Goal: Use online tool/utility: Utilize a website feature to perform a specific function

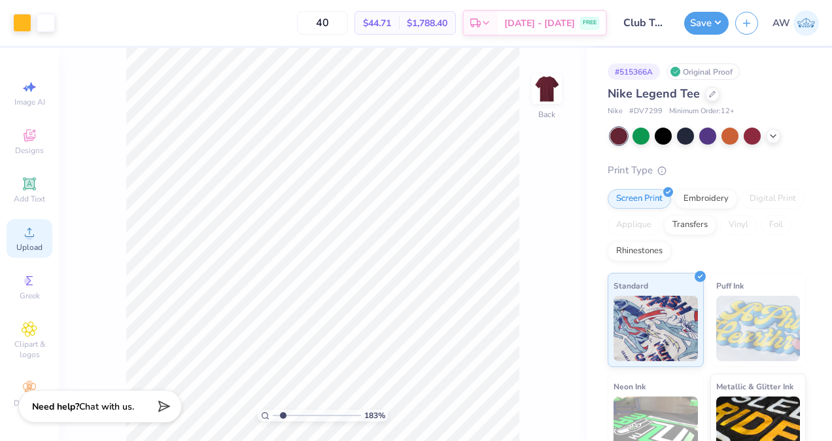
click at [26, 236] on circle at bounding box center [29, 236] width 7 height 7
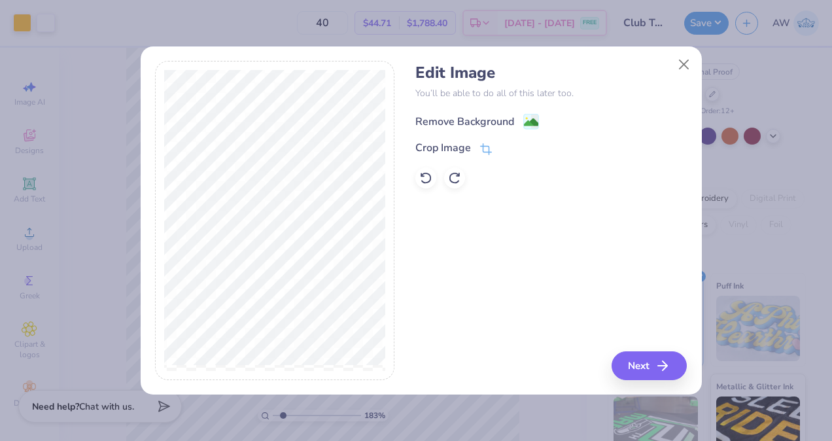
click at [474, 115] on div "Remove Background" at bounding box center [465, 122] width 99 height 16
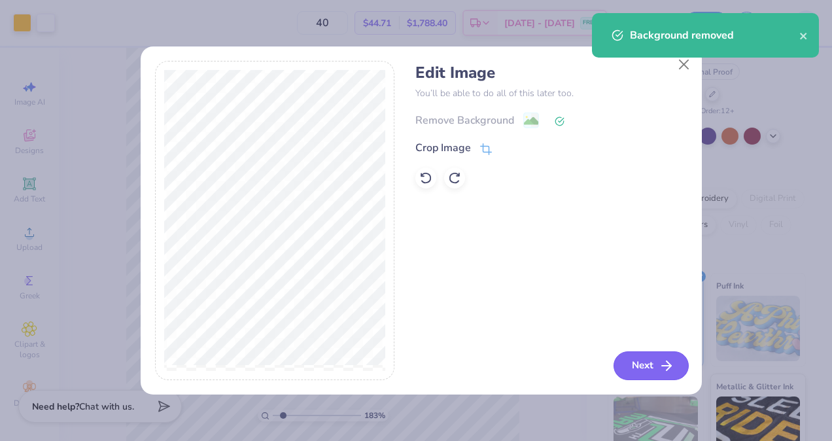
click at [648, 363] on button "Next" at bounding box center [651, 365] width 75 height 29
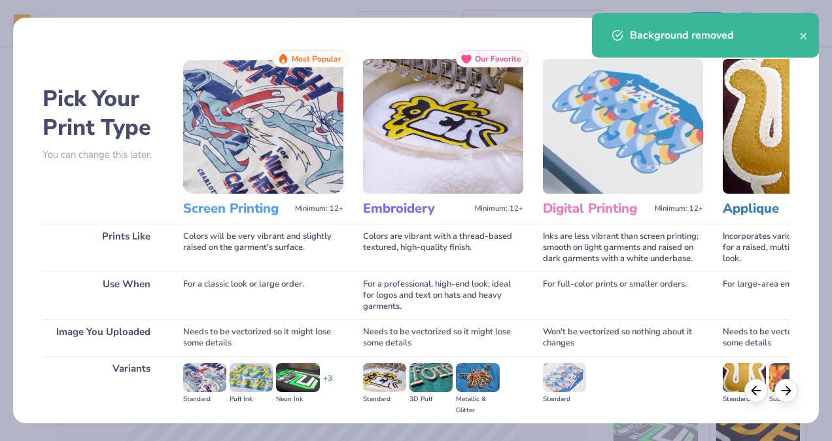
scroll to position [146, 0]
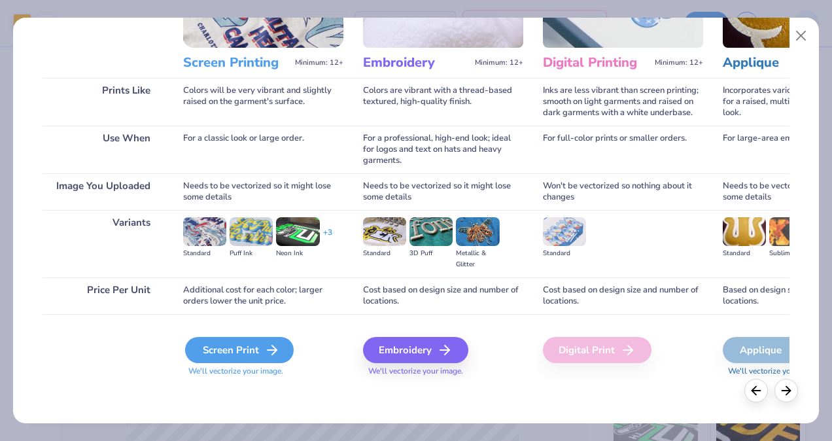
click at [241, 355] on div "Screen Print" at bounding box center [239, 350] width 109 height 26
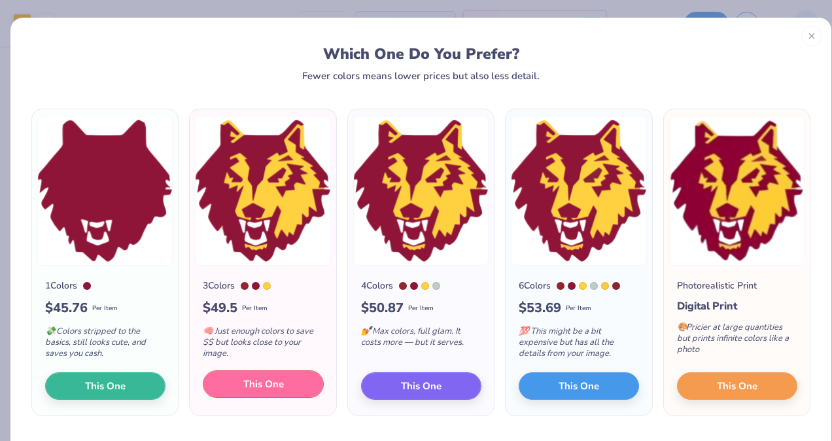
click at [276, 388] on span "This One" at bounding box center [263, 384] width 41 height 15
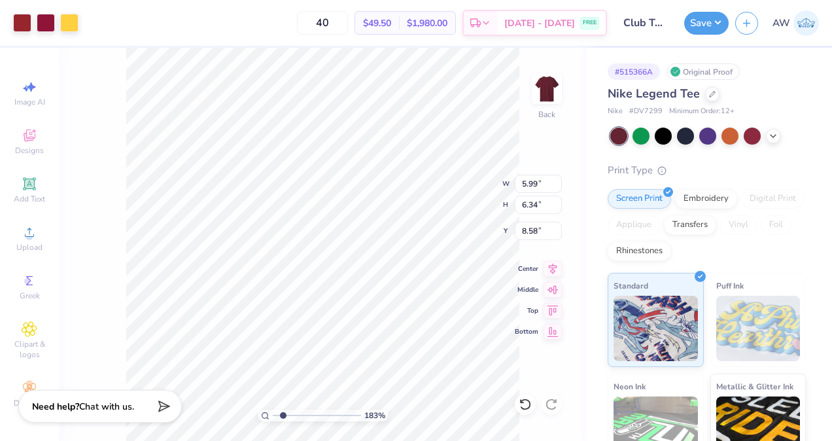
drag, startPoint x: 257, startPoint y: 299, endPoint x: 315, endPoint y: 339, distance: 71.2
click at [315, 339] on div at bounding box center [416, 220] width 832 height 441
type input "1.83086844645531"
type input "2.05"
type input "2.17"
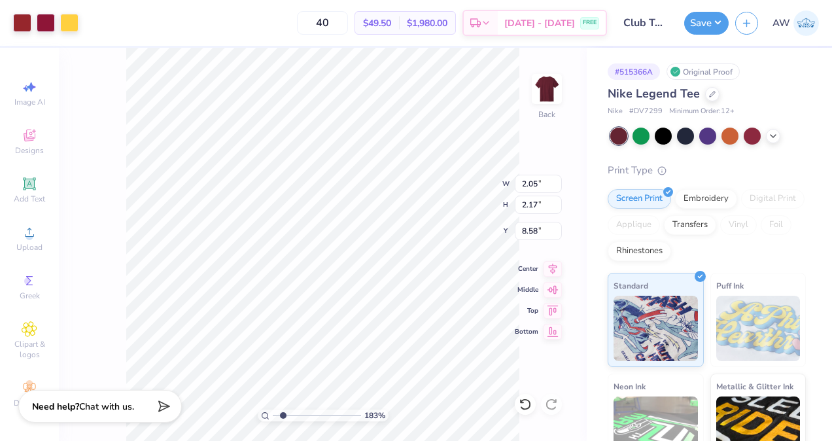
type input "1.83086844645531"
type input "8.38"
type input "1.83086844645531"
type input "8.74"
type input "3.99"
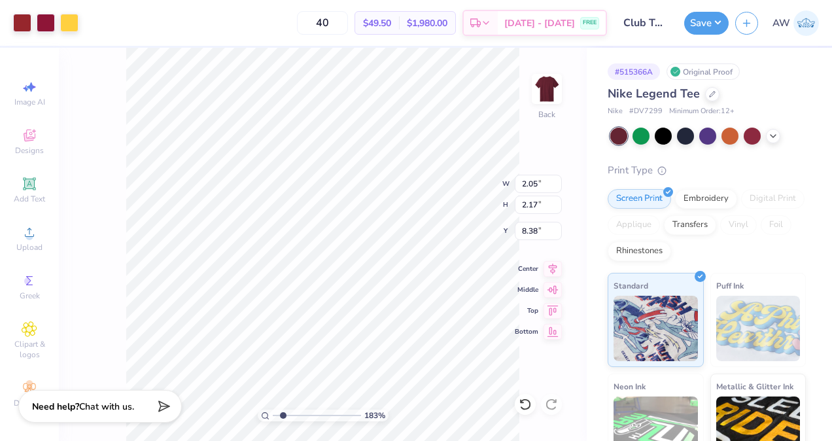
type input "3.00"
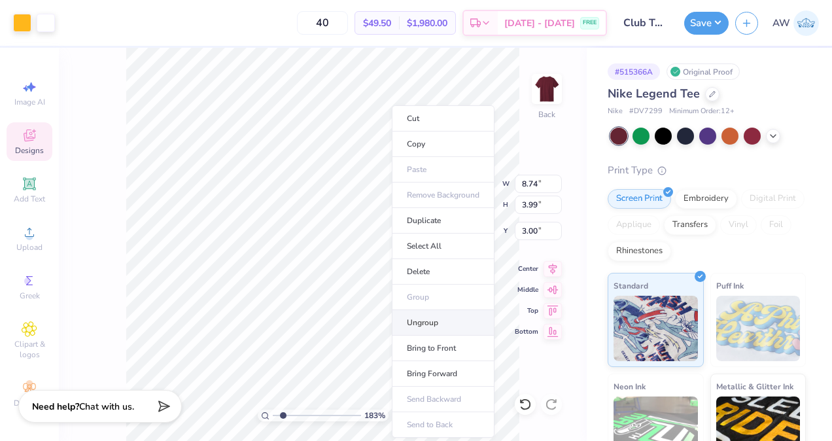
click at [436, 325] on li "Ungroup" at bounding box center [443, 323] width 103 height 26
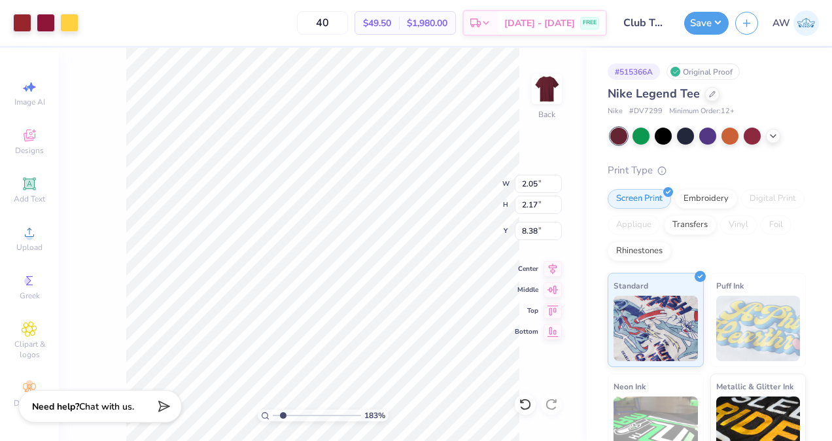
type input "1.83086844645531"
type input "3.24"
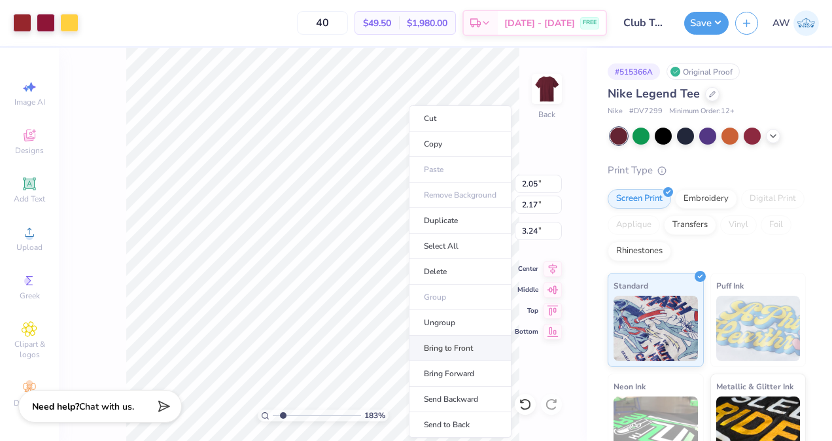
click at [461, 351] on li "Bring to Front" at bounding box center [460, 349] width 103 height 26
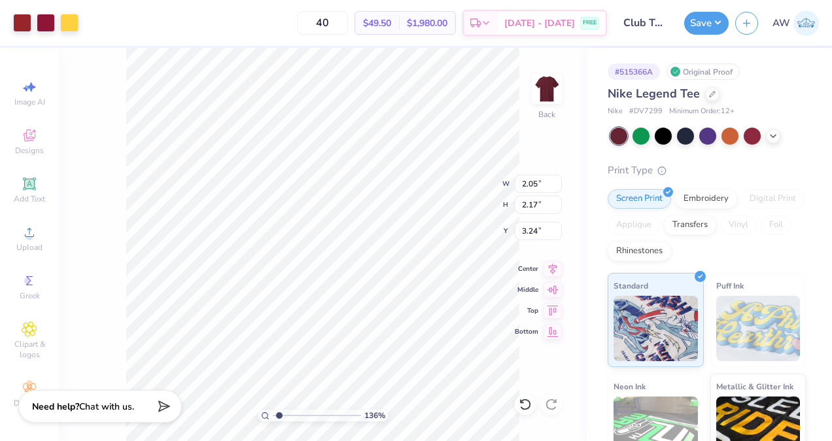
type input "1.36345851784995"
type input "0.50"
click at [525, 405] on icon at bounding box center [525, 404] width 13 height 13
type input "1.36345851784995"
type input "3.24"
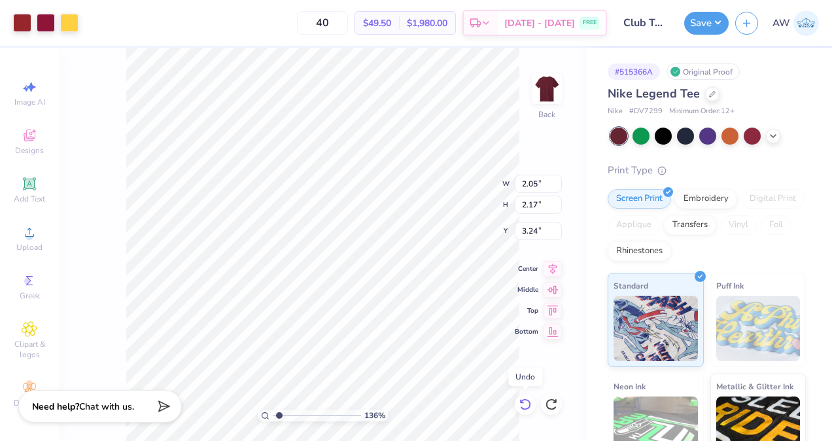
click at [525, 405] on icon at bounding box center [525, 404] width 13 height 13
type input "1.36345851784995"
type input "8.38"
click at [525, 405] on icon at bounding box center [525, 404] width 13 height 13
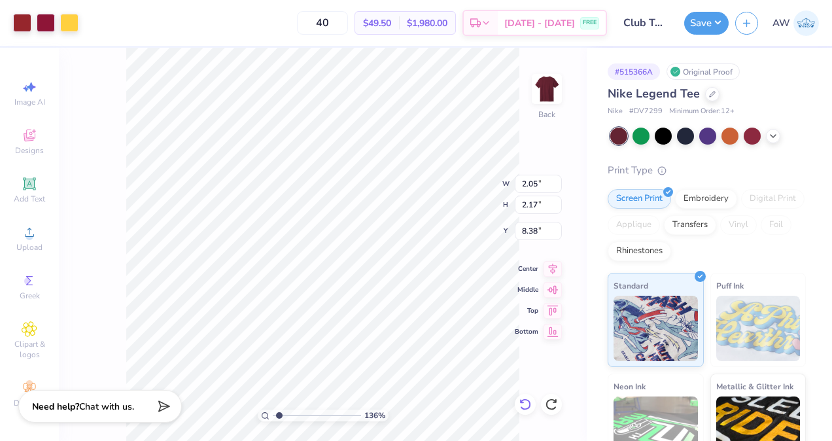
type input "1.36345851784995"
type input "0.50"
type input "1.36345851784995"
type input "1.04"
click at [522, 403] on icon at bounding box center [525, 404] width 13 height 13
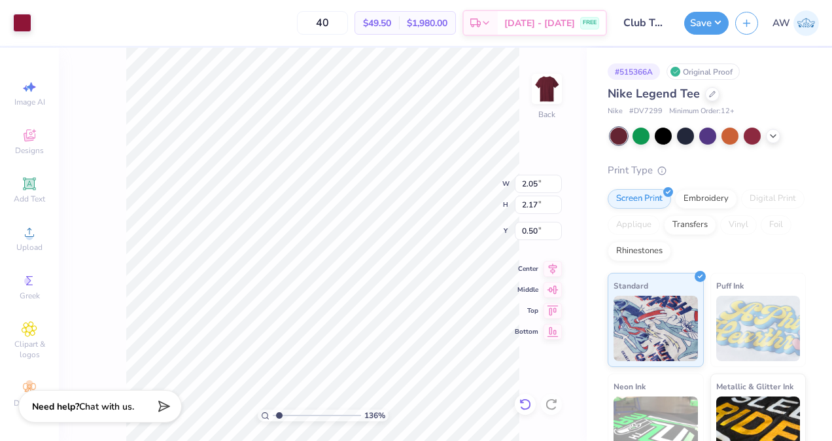
click at [527, 403] on icon at bounding box center [525, 404] width 13 height 13
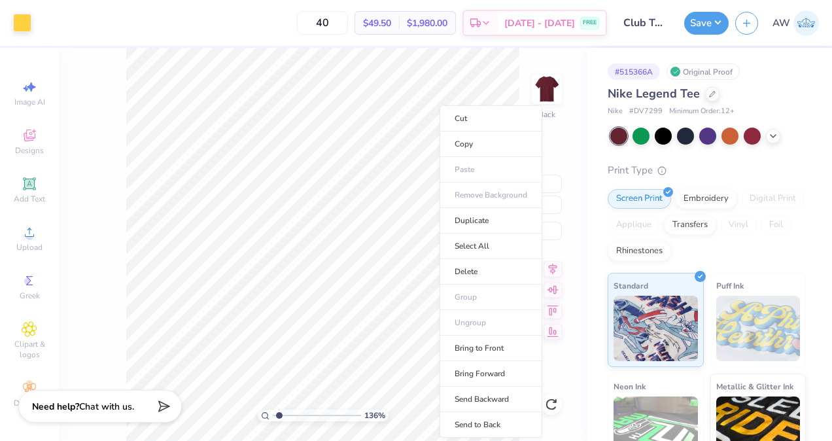
click at [482, 321] on ul "Cut Copy Paste Remove Background Duplicate Select All Delete Group Ungroup Brin…" at bounding box center [491, 271] width 103 height 332
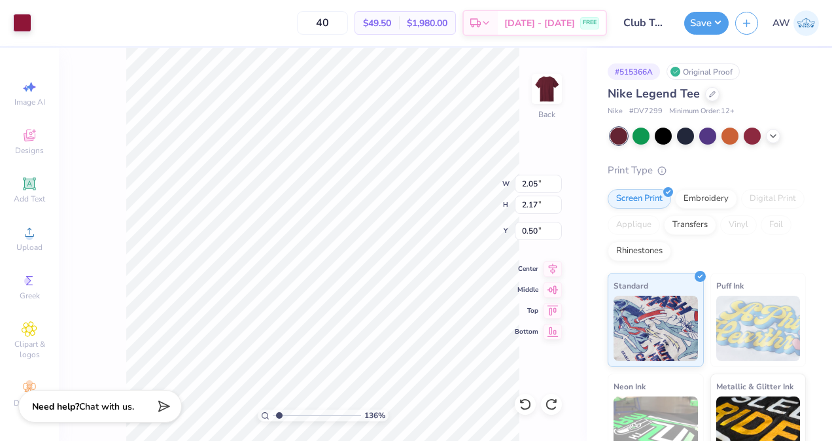
type input "1.36345851784995"
type input "1.52"
type input "1.75"
type input "0.57"
type input "1.36345851784995"
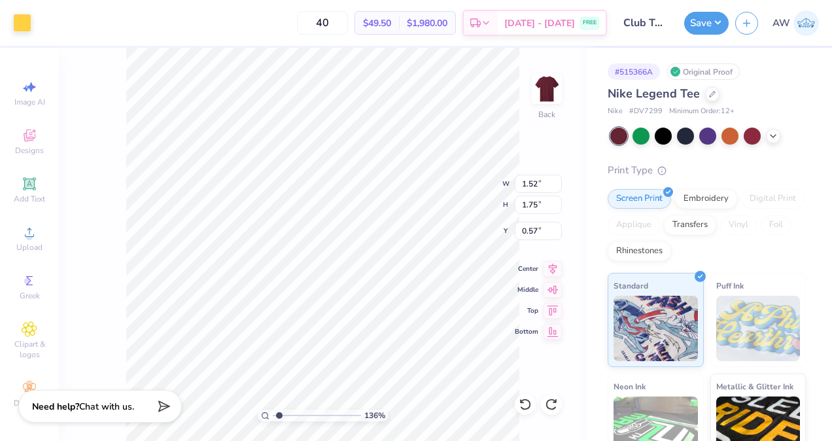
type input "2.05"
type input "2.17"
type input "0.50"
type input "1.36345851784995"
type input "1.52"
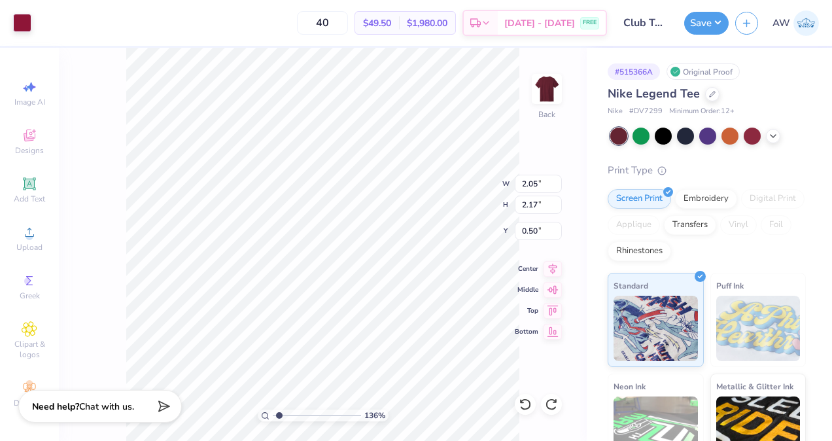
type input "1.75"
type input "0.57"
type input "1.36345851784995"
type input "2.05"
type input "2.17"
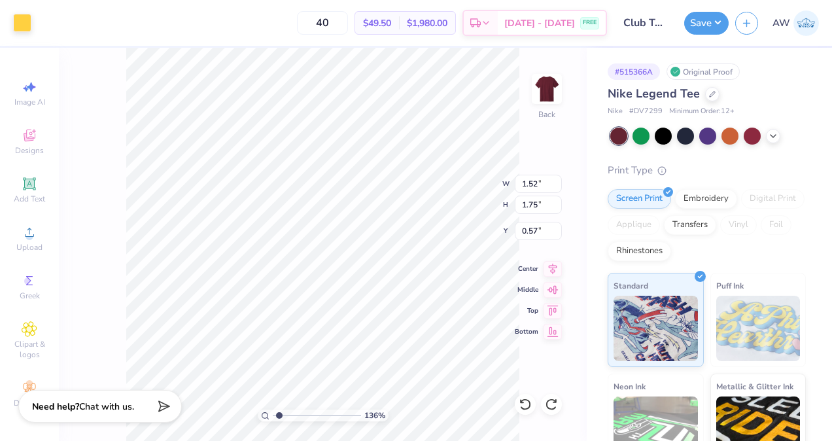
type input "0.50"
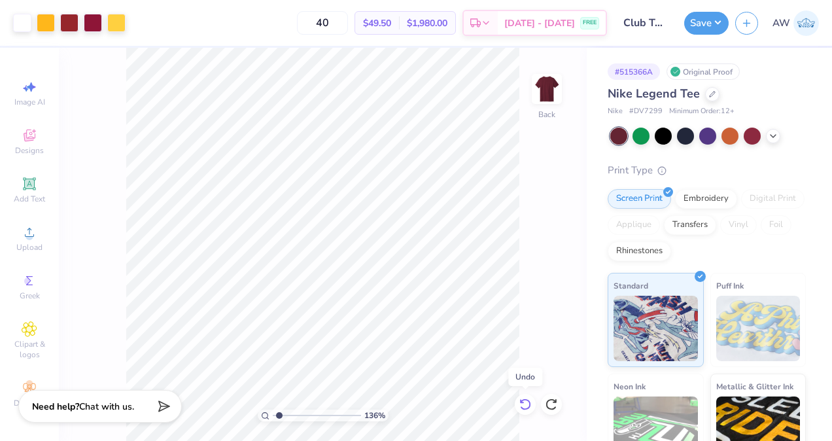
click at [526, 404] on icon at bounding box center [525, 404] width 13 height 13
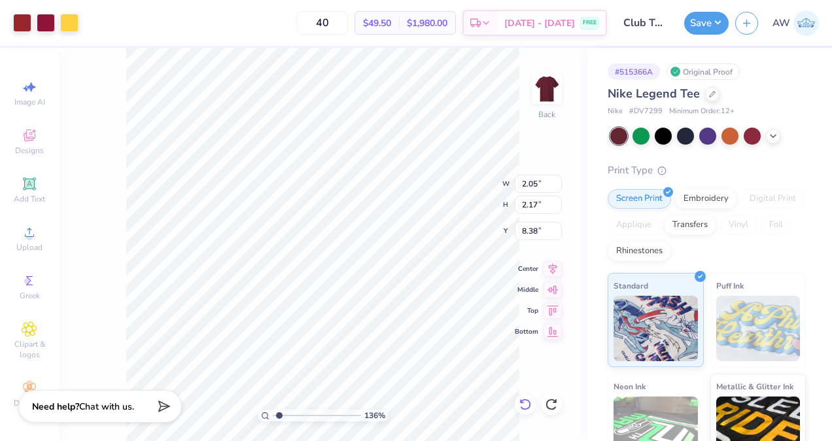
type input "1.36345851784995"
type input "7.30"
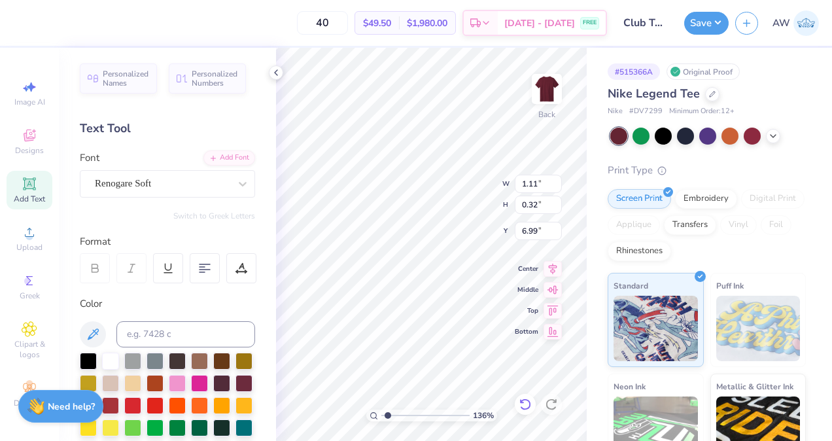
type input "1.36345851784995"
type input "7.05"
type input "1.25936097458949"
type input "2.05"
type input "2.17"
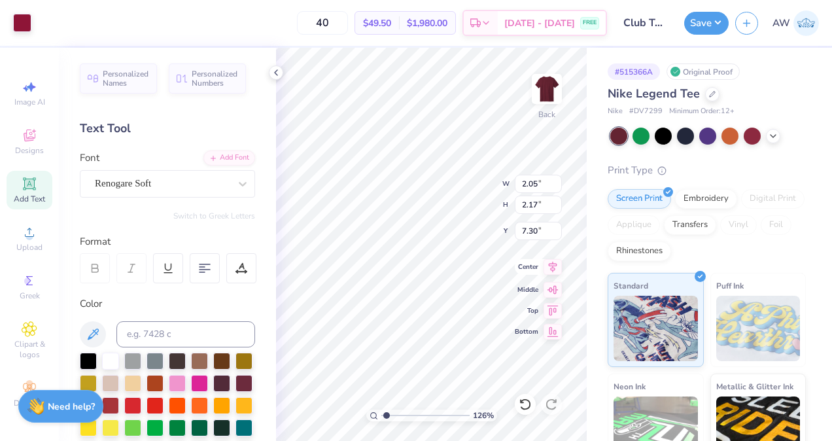
type input "7.30"
type input "1.25936097458949"
type input "7.94"
type input "1.25936097458949"
type input "1.11"
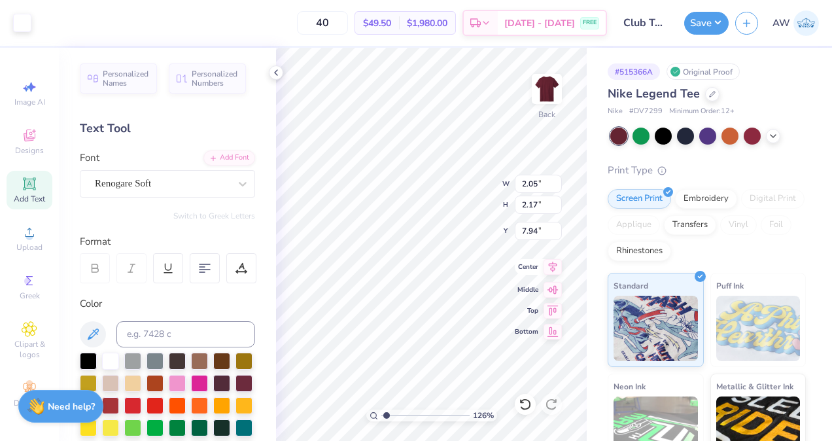
type input "0.32"
type input "7.05"
type input "1.25936097458949"
type input "6.83"
type input "1.25936097458949"
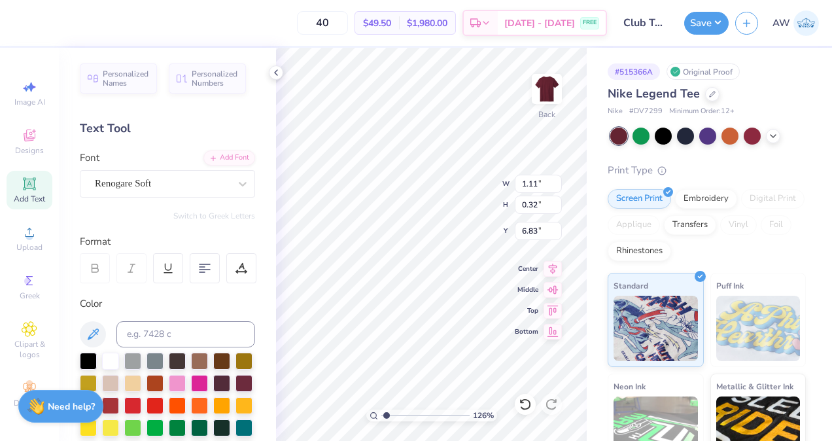
type input "6.99"
type input "1.25936097458949"
type input "7.05"
click at [524, 407] on icon at bounding box center [525, 404] width 13 height 13
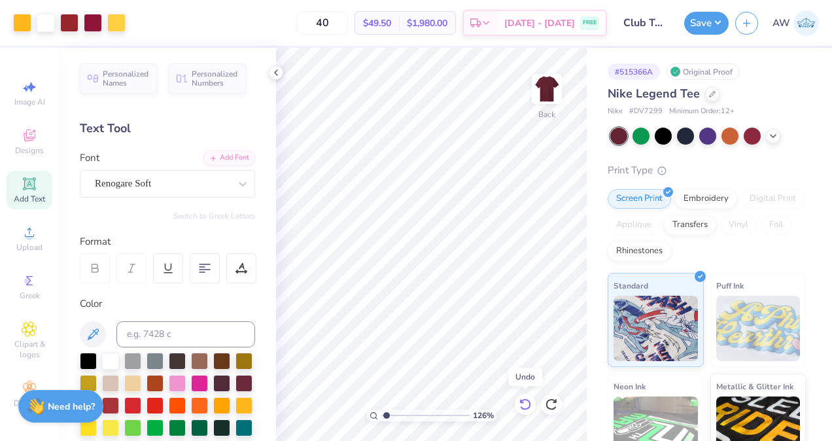
click at [524, 407] on icon at bounding box center [525, 404] width 13 height 13
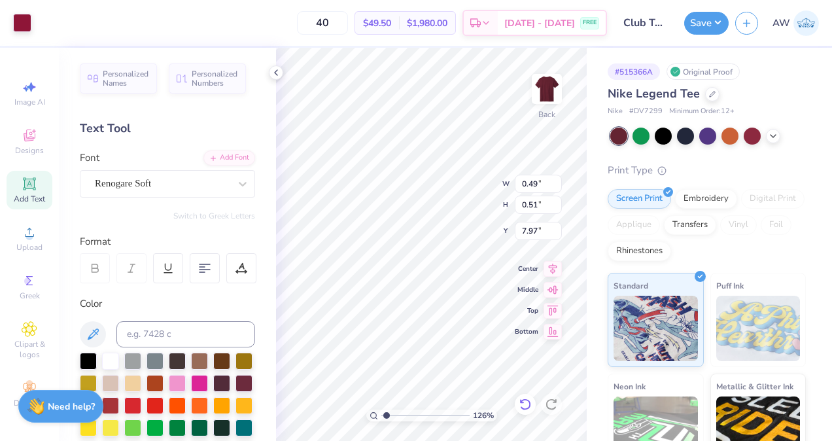
type input "1.25936097458949"
type input "8.44"
click at [529, 410] on icon at bounding box center [525, 404] width 13 height 13
type input "1.25936097458949"
type input "7.97"
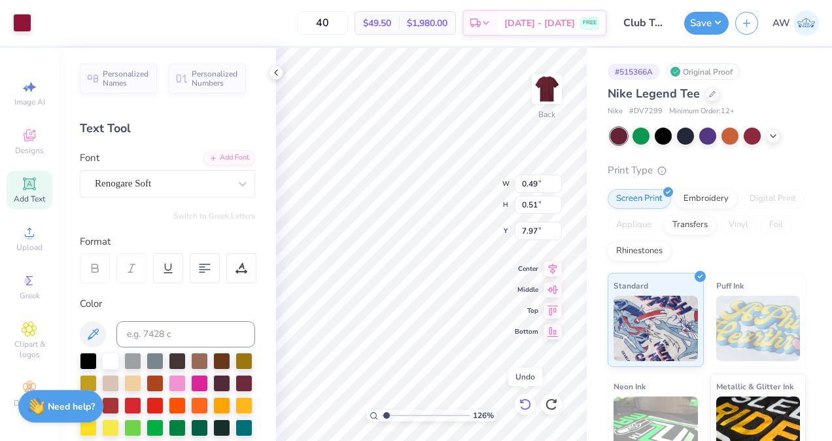
click at [529, 410] on icon at bounding box center [525, 404] width 13 height 13
click at [528, 409] on icon at bounding box center [525, 404] width 13 height 13
type input "1.25936097458949"
type input "8.94"
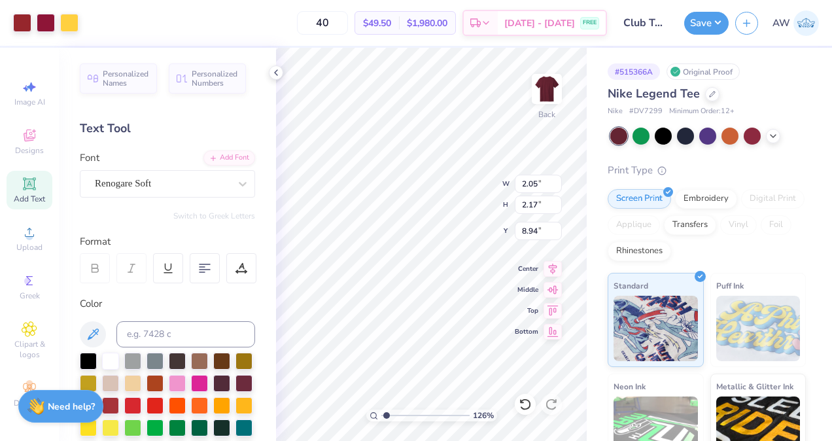
type input "1.25936097458949"
type input "8.60"
type input "1.25936097458949"
type input "3.29"
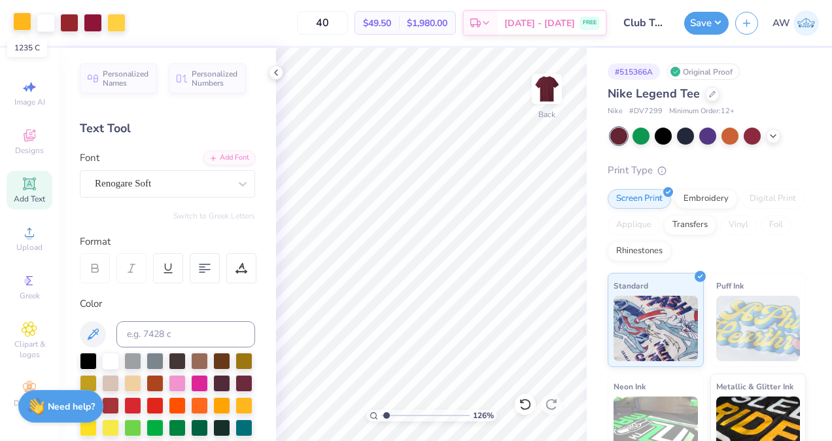
click at [22, 24] on div at bounding box center [22, 21] width 18 height 18
type input "1.25936097458949"
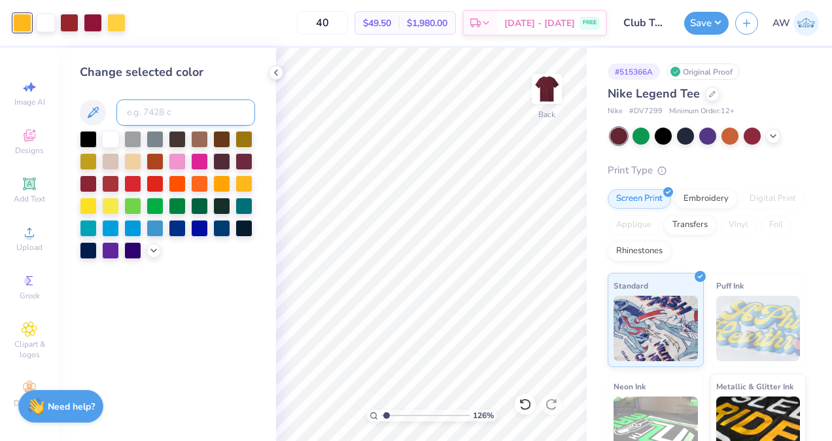
click at [171, 116] on input at bounding box center [185, 112] width 139 height 26
type input "122"
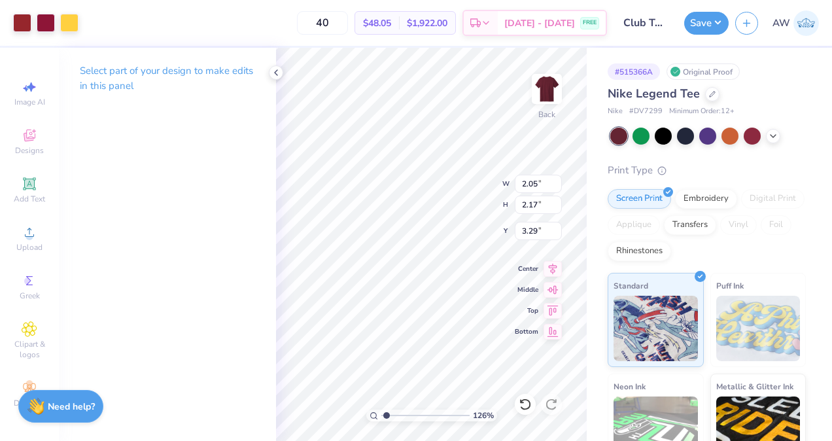
type input "1.25936097458949"
type input "8.74"
type input "3.99"
type input "3.00"
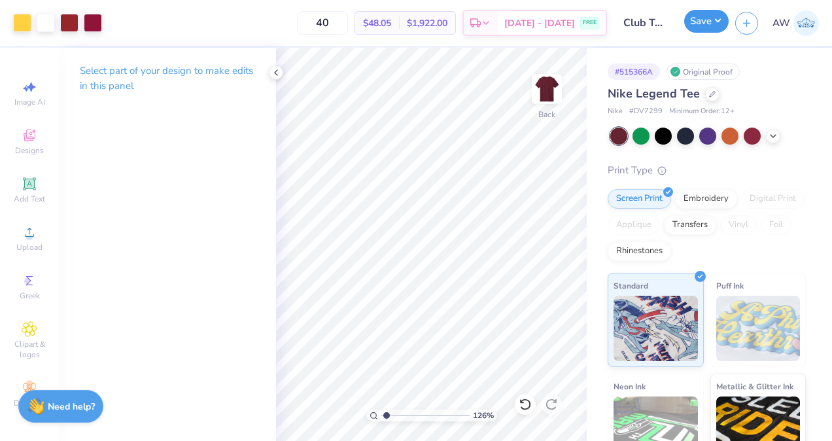
click at [706, 20] on button "Save" at bounding box center [707, 21] width 45 height 23
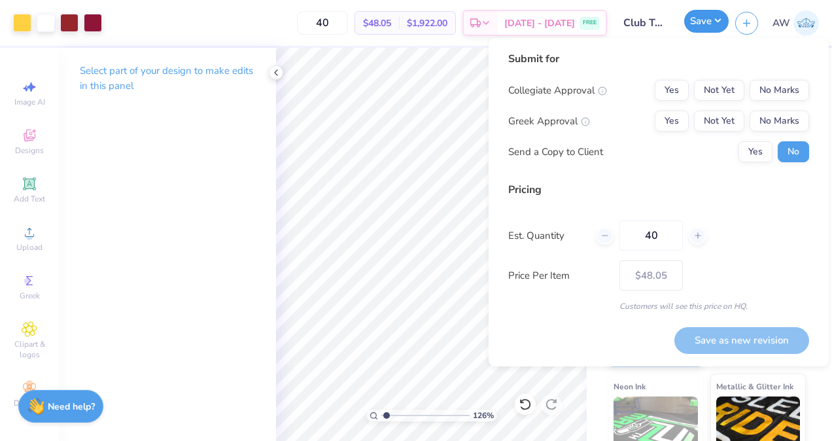
type input "1.25936097458949"
click at [736, 96] on button "Not Yet" at bounding box center [719, 90] width 50 height 21
click at [783, 120] on button "No Marks" at bounding box center [780, 121] width 60 height 21
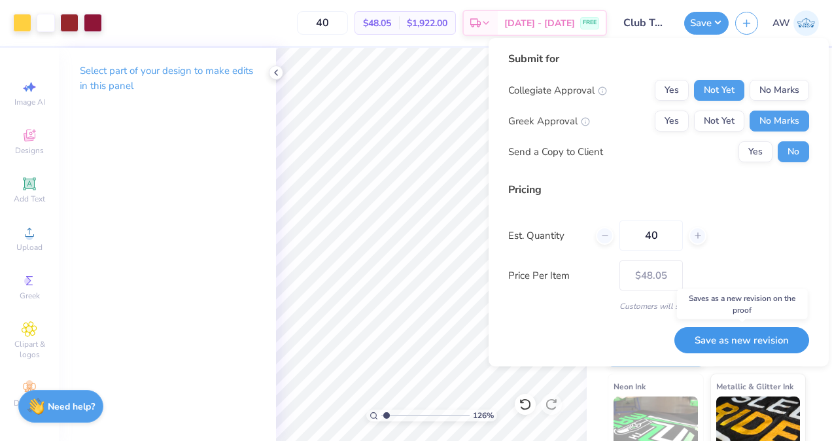
click at [745, 337] on button "Save as new revision" at bounding box center [742, 340] width 135 height 27
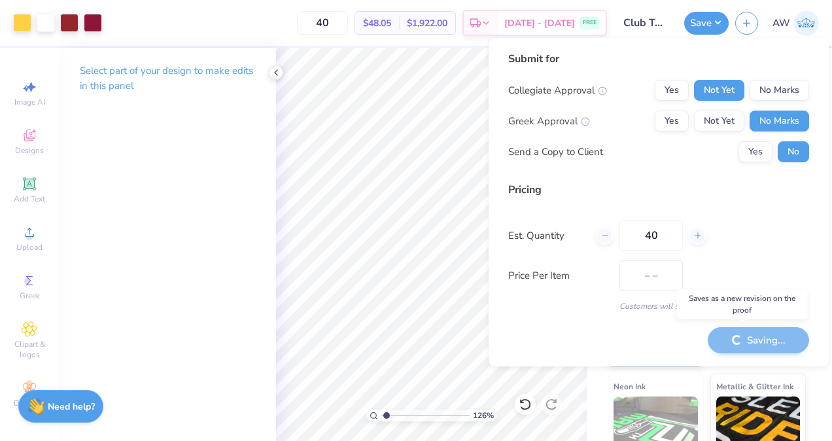
type input "$48.05"
click at [760, 156] on button "Yes" at bounding box center [756, 151] width 34 height 21
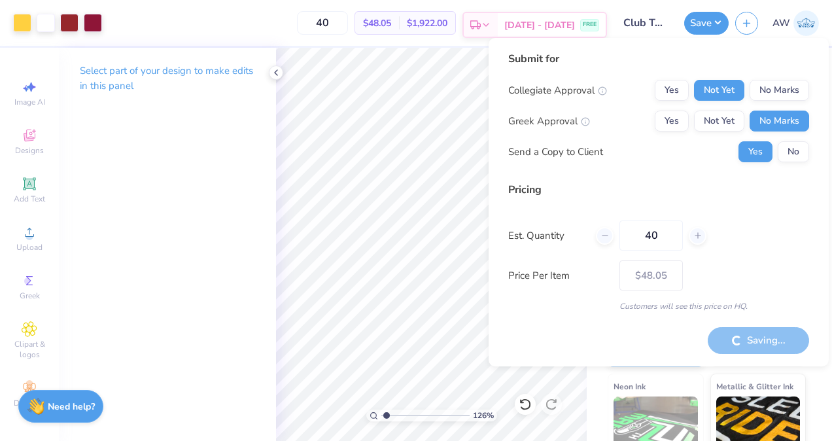
type input "1.25936097458949"
